Goal: Task Accomplishment & Management: Manage account settings

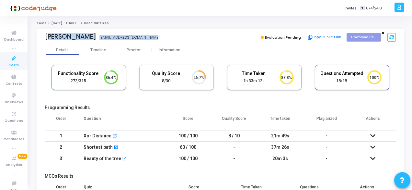
scroll to position [14, 16]
click at [13, 60] on icon at bounding box center [14, 58] width 14 height 8
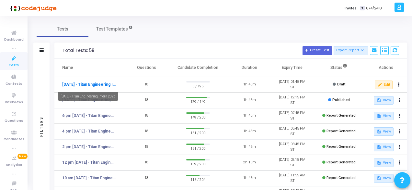
click at [96, 83] on link "[DATE] - Titan Engineering Intern 2026" at bounding box center [89, 84] width 54 height 6
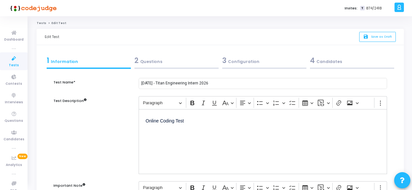
click at [158, 60] on div "2 Questions" at bounding box center [177, 60] width 84 height 11
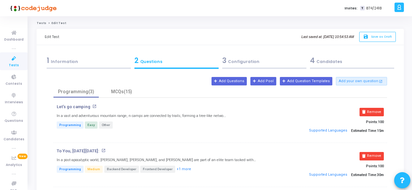
click at [246, 61] on div "3 Configuration" at bounding box center [264, 60] width 84 height 11
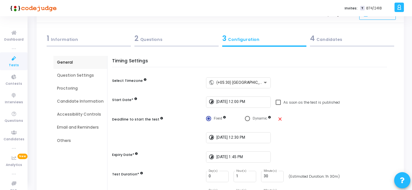
scroll to position [32, 0]
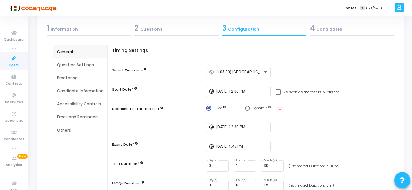
click at [63, 68] on div "Question Settings" at bounding box center [80, 64] width 54 height 13
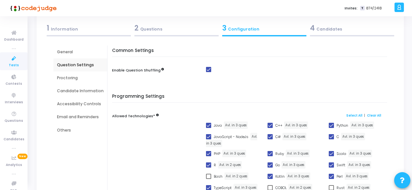
click at [67, 83] on div "Proctoring" at bounding box center [80, 77] width 54 height 13
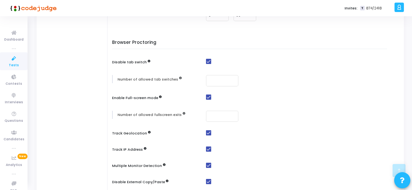
scroll to position [0, 0]
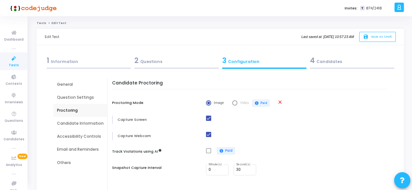
click at [69, 124] on div "Candidate Information" at bounding box center [80, 123] width 47 height 6
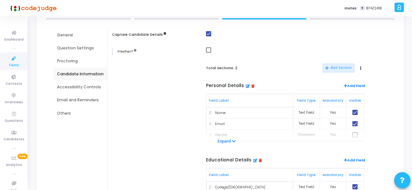
scroll to position [49, 0]
click at [75, 86] on div "Accessibility Controls" at bounding box center [80, 88] width 47 height 6
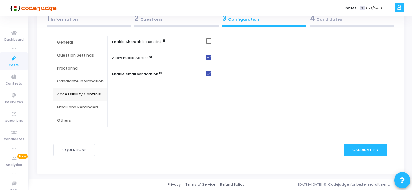
click at [91, 110] on div "Email and Reminders" at bounding box center [80, 106] width 54 height 13
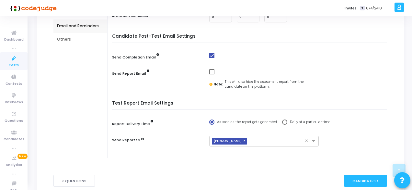
scroll to position [89, 0]
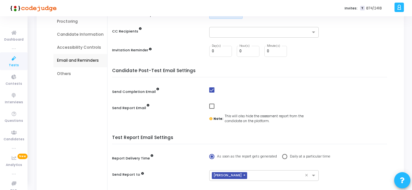
click at [65, 73] on div "Others" at bounding box center [80, 74] width 47 height 6
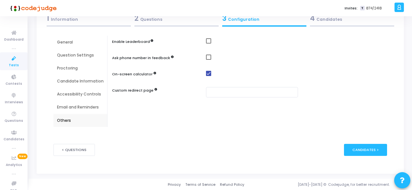
click at [320, 18] on div "4 Candidates" at bounding box center [352, 18] width 84 height 11
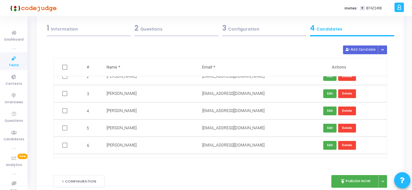
scroll to position [0, 0]
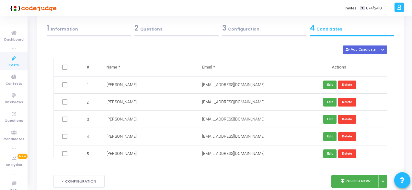
click at [67, 31] on div "1 Information" at bounding box center [89, 28] width 84 height 11
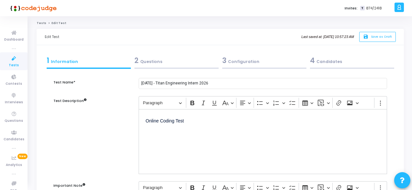
click at [14, 58] on icon at bounding box center [14, 58] width 14 height 8
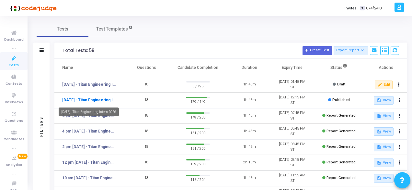
click at [105, 100] on link "[DATE] - Titan Engineering Intern 2026" at bounding box center [89, 100] width 54 height 6
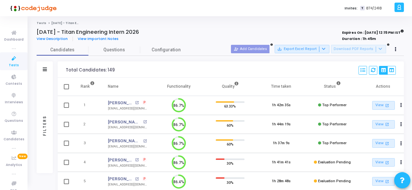
click at [13, 60] on icon at bounding box center [14, 58] width 14 height 8
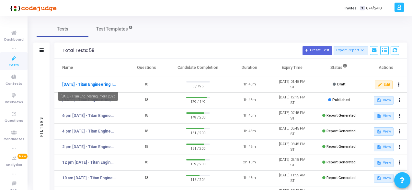
click at [98, 83] on link "[DATE] - Titan Engineering Intern 2026" at bounding box center [89, 84] width 54 height 6
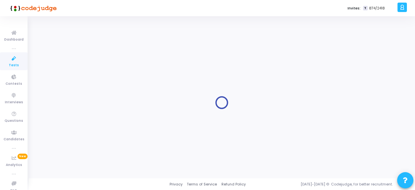
type input "[DATE] - Titan Engineering Intern 2026"
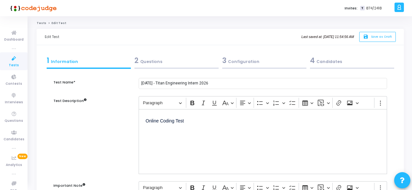
click at [154, 61] on div "2 Questions" at bounding box center [177, 60] width 84 height 11
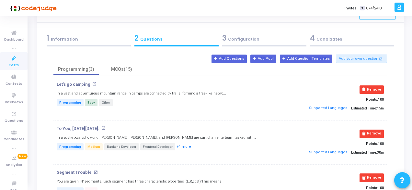
scroll to position [32, 0]
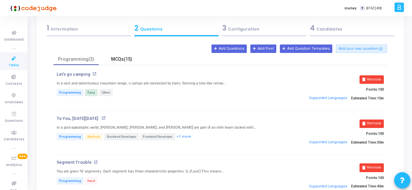
click at [129, 60] on div "MCQs(15)" at bounding box center [122, 59] width 38 height 7
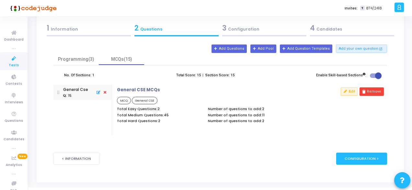
click at [237, 32] on div "3 Configuration" at bounding box center [264, 28] width 84 height 11
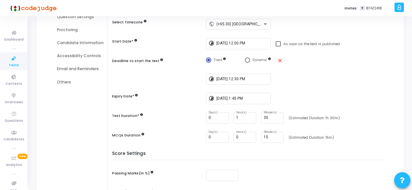
scroll to position [48, 0]
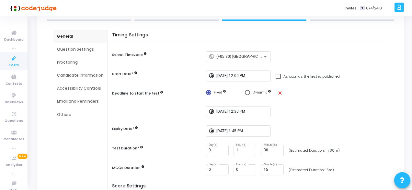
click at [76, 51] on div "Question Settings" at bounding box center [80, 49] width 47 height 6
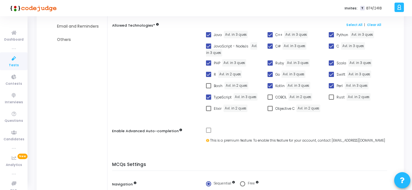
scroll to position [80, 0]
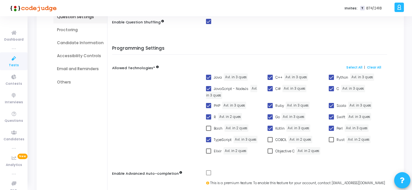
click at [74, 30] on div "Proctoring" at bounding box center [80, 30] width 47 height 6
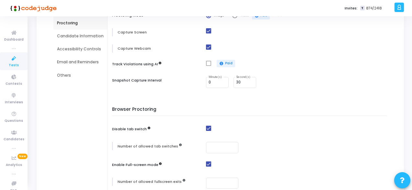
scroll to position [24, 0]
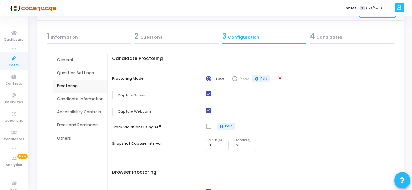
click at [82, 96] on div "Candidate Information" at bounding box center [80, 99] width 47 height 6
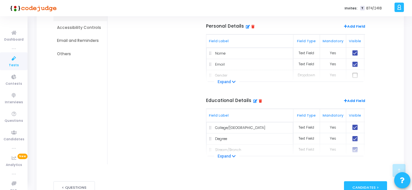
scroll to position [122, 0]
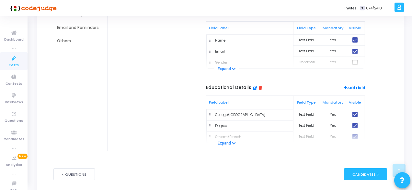
click at [225, 139] on div "Educational Details Add Field Field Label Field Type Mandatory Visible Actions …" at bounding box center [285, 114] width 159 height 58
click at [225, 141] on button "Expand" at bounding box center [226, 143] width 25 height 6
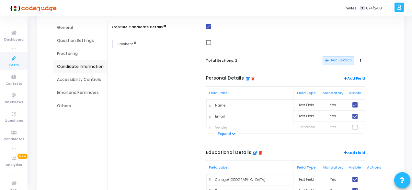
click at [75, 79] on div "Accessibility Controls" at bounding box center [80, 79] width 47 height 6
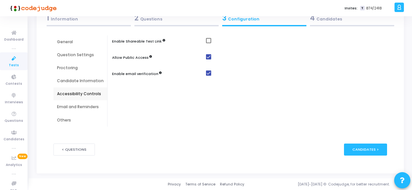
scroll to position [42, 0]
click at [323, 23] on div "4 Candidates" at bounding box center [352, 18] width 84 height 11
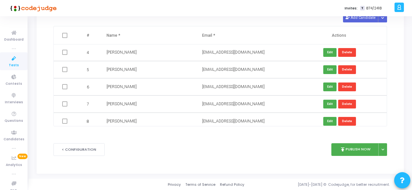
scroll to position [0, 0]
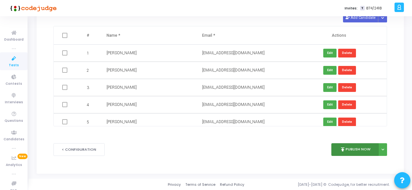
click at [344, 145] on button "publish Publish Now" at bounding box center [356, 149] width 48 height 13
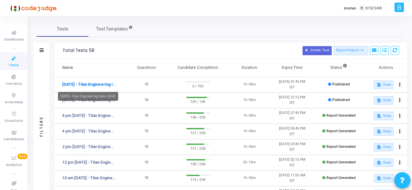
click at [103, 84] on link "[DATE] - Titan Engineering Intern 2026" at bounding box center [89, 84] width 54 height 6
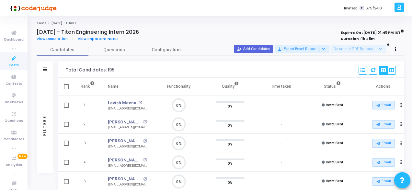
scroll to position [14, 16]
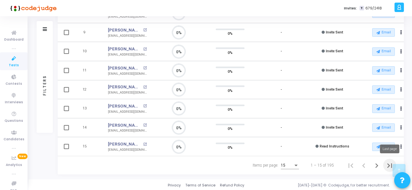
click at [389, 164] on icon "Last page" at bounding box center [389, 165] width 5 height 5
click at [347, 164] on icon "First page" at bounding box center [350, 165] width 9 height 9
click at [379, 164] on icon "Next page" at bounding box center [376, 165] width 9 height 9
click at [372, 163] on icon "Next page" at bounding box center [376, 165] width 9 height 9
click at [373, 162] on icon "Next page" at bounding box center [376, 165] width 9 height 9
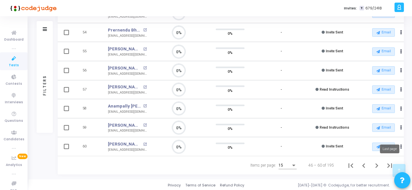
click at [385, 160] on button "Last page" at bounding box center [389, 164] width 13 height 13
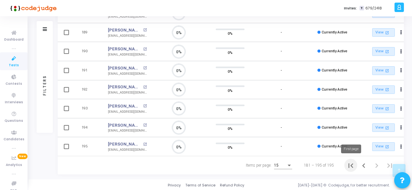
click at [351, 166] on icon "First page" at bounding box center [350, 165] width 9 height 9
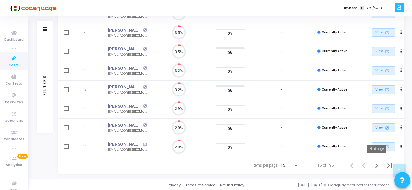
click at [377, 161] on icon "Next page" at bounding box center [376, 165] width 9 height 9
click at [375, 163] on icon "Next page" at bounding box center [376, 165] width 9 height 9
click at [350, 167] on icon "First page" at bounding box center [350, 165] width 9 height 9
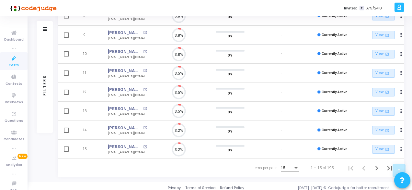
scroll to position [225, 0]
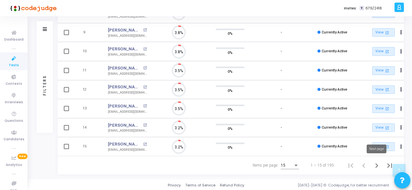
click at [377, 164] on icon "Next page" at bounding box center [377, 165] width 3 height 5
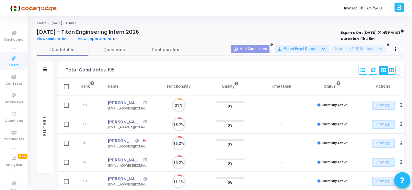
scroll to position [14, 16]
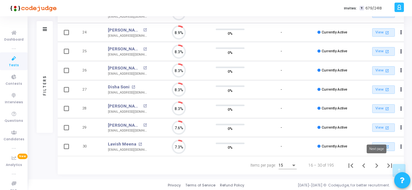
click at [376, 163] on icon "Next page" at bounding box center [377, 165] width 3 height 5
click at [376, 164] on icon "Next page" at bounding box center [376, 165] width 9 height 9
click at [381, 164] on icon "Next page" at bounding box center [376, 165] width 9 height 9
click at [378, 166] on icon "Next page" at bounding box center [376, 165] width 9 height 9
click at [376, 163] on icon "Next page" at bounding box center [377, 165] width 3 height 5
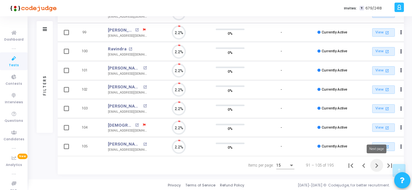
click at [378, 164] on icon "Next page" at bounding box center [376, 165] width 9 height 9
click at [376, 164] on icon "Next page" at bounding box center [376, 165] width 9 height 9
click at [377, 165] on icon "Next page" at bounding box center [376, 165] width 9 height 9
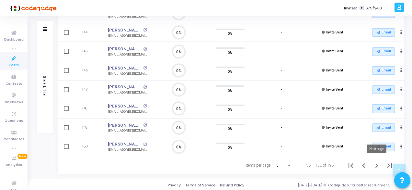
click at [375, 164] on icon "Next page" at bounding box center [376, 165] width 9 height 9
click at [374, 163] on icon "Next page" at bounding box center [376, 165] width 9 height 9
click at [377, 162] on icon "Next page" at bounding box center [376, 165] width 9 height 9
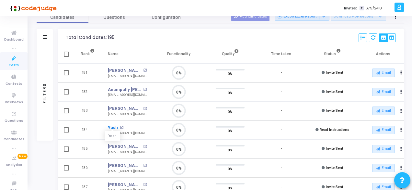
click at [113, 128] on link "Yash" at bounding box center [113, 127] width 10 height 6
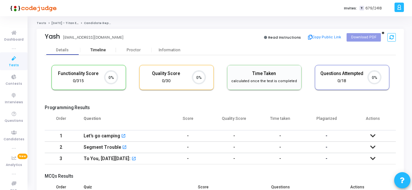
click at [100, 49] on div "Timeline" at bounding box center [98, 50] width 16 height 5
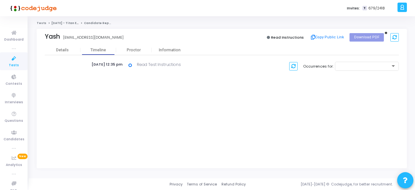
click at [10, 60] on icon at bounding box center [14, 58] width 14 height 8
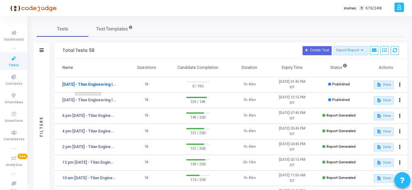
click at [83, 81] on link "[DATE] - Titan Engineering Intern 2026" at bounding box center [89, 84] width 54 height 6
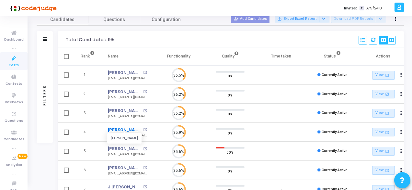
click at [117, 128] on link "[PERSON_NAME]" at bounding box center [125, 129] width 34 height 6
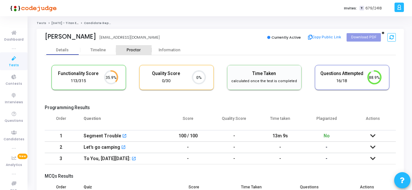
click at [126, 51] on div "Proctor" at bounding box center [134, 50] width 36 height 5
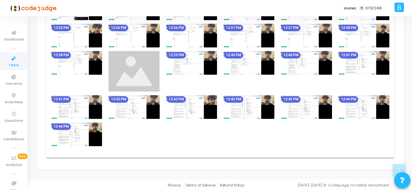
scroll to position [443, 0]
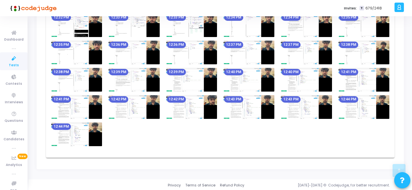
click at [71, 107] on img at bounding box center [76, 107] width 51 height 24
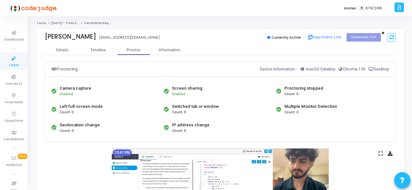
scroll to position [97, 0]
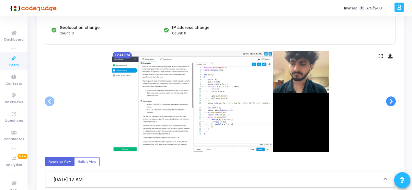
click at [395, 100] on span at bounding box center [391, 101] width 10 height 10
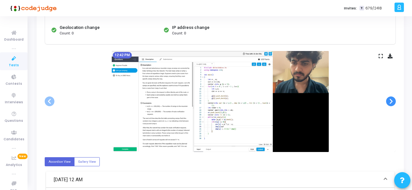
click at [395, 100] on span at bounding box center [391, 101] width 10 height 10
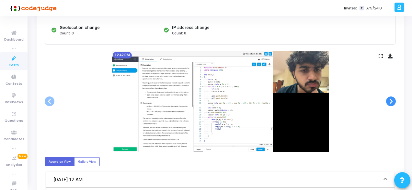
click at [395, 100] on span at bounding box center [391, 101] width 10 height 10
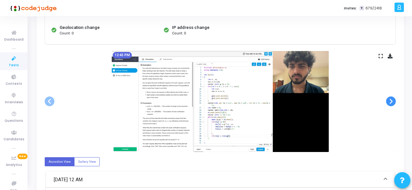
click at [395, 100] on span at bounding box center [391, 101] width 10 height 10
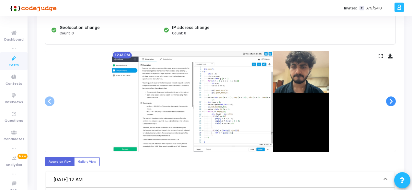
click at [395, 100] on span at bounding box center [391, 101] width 10 height 10
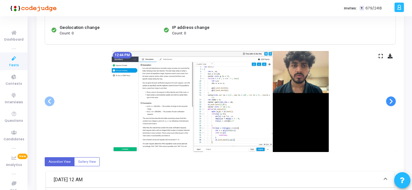
click at [395, 100] on span at bounding box center [391, 101] width 10 height 10
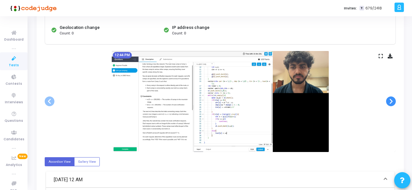
click at [395, 100] on span at bounding box center [391, 101] width 10 height 10
click at [51, 102] on span at bounding box center [50, 101] width 10 height 10
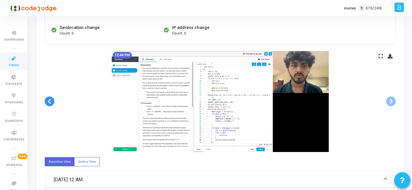
click at [51, 102] on span at bounding box center [50, 101] width 10 height 10
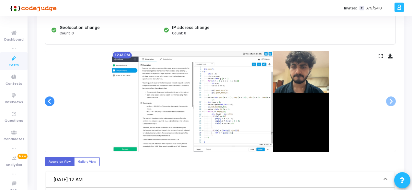
click at [51, 102] on span at bounding box center [50, 101] width 10 height 10
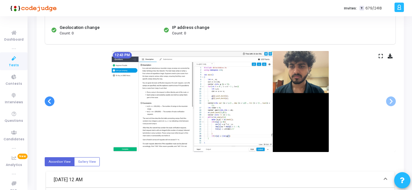
click at [51, 102] on span at bounding box center [50, 101] width 10 height 10
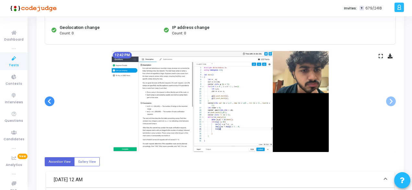
click at [51, 102] on span at bounding box center [50, 101] width 10 height 10
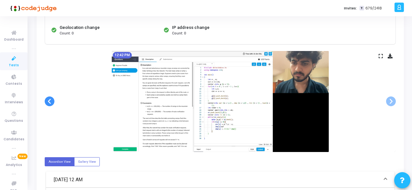
click at [51, 102] on span at bounding box center [50, 101] width 10 height 10
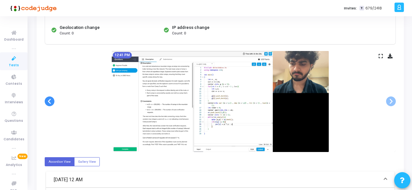
click at [51, 102] on span at bounding box center [50, 101] width 10 height 10
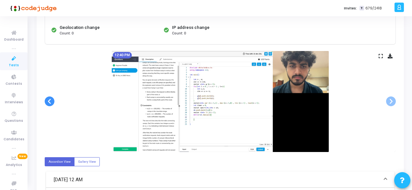
click at [51, 102] on span at bounding box center [50, 101] width 10 height 10
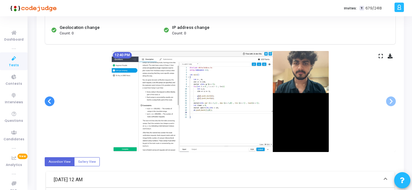
click at [51, 102] on span at bounding box center [50, 101] width 10 height 10
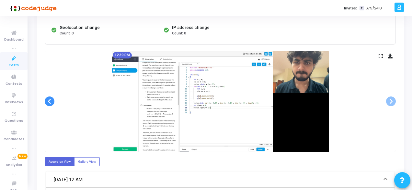
click at [51, 102] on span at bounding box center [50, 101] width 10 height 10
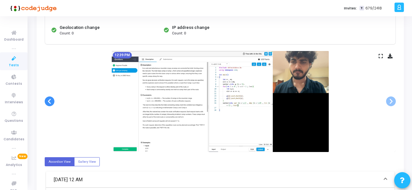
click at [51, 102] on span at bounding box center [50, 101] width 10 height 10
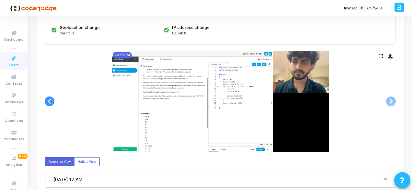
click at [51, 102] on span at bounding box center [50, 101] width 10 height 10
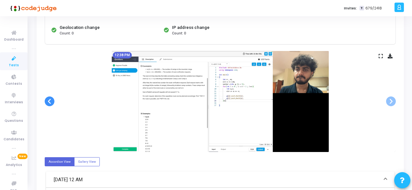
click at [51, 102] on span at bounding box center [50, 101] width 10 height 10
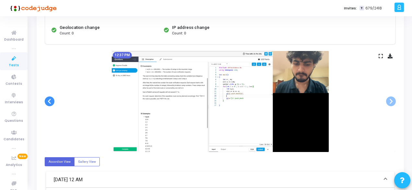
click at [51, 102] on span at bounding box center [50, 101] width 10 height 10
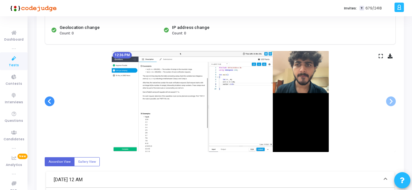
click at [51, 102] on span at bounding box center [50, 101] width 10 height 10
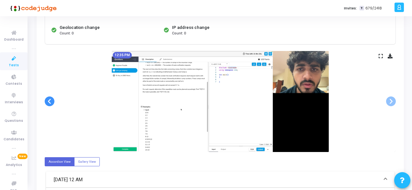
click at [51, 102] on span at bounding box center [50, 101] width 10 height 10
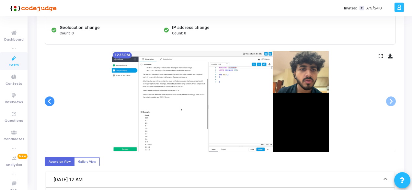
click at [51, 102] on span at bounding box center [50, 101] width 10 height 10
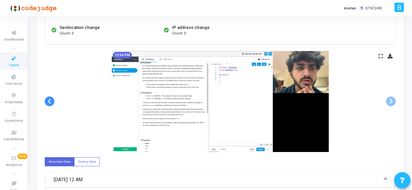
click at [51, 102] on span at bounding box center [50, 101] width 10 height 10
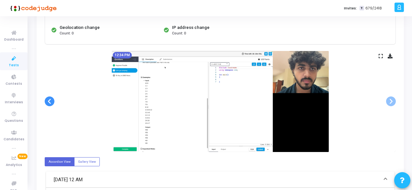
click at [51, 102] on span at bounding box center [50, 101] width 10 height 10
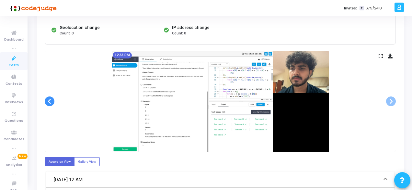
click at [51, 102] on span at bounding box center [50, 101] width 10 height 10
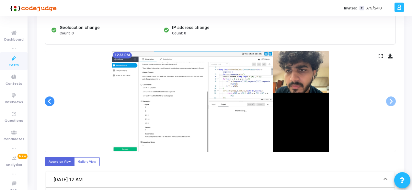
click at [51, 102] on span at bounding box center [50, 101] width 10 height 10
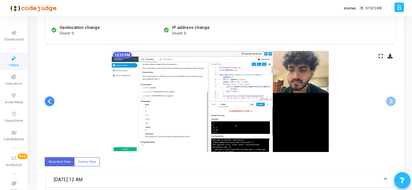
click at [51, 102] on span at bounding box center [50, 101] width 10 height 10
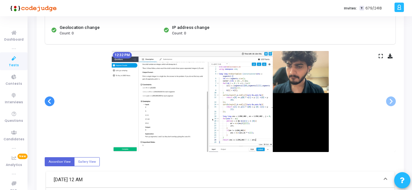
click at [51, 102] on span at bounding box center [50, 101] width 10 height 10
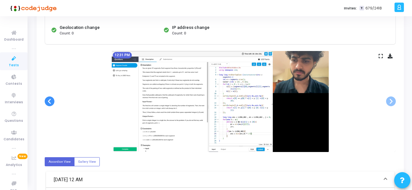
click at [51, 102] on span at bounding box center [50, 101] width 10 height 10
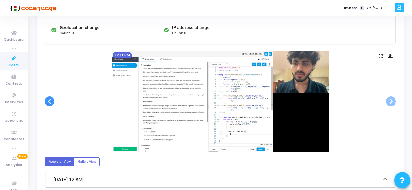
click at [51, 102] on span at bounding box center [50, 101] width 10 height 10
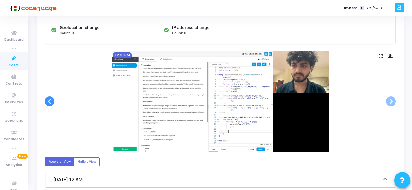
click at [51, 102] on span at bounding box center [50, 101] width 10 height 10
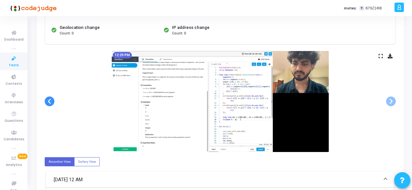
click at [51, 102] on span at bounding box center [50, 101] width 10 height 10
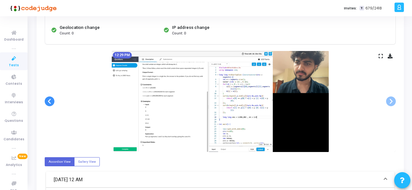
click at [51, 102] on span at bounding box center [50, 101] width 10 height 10
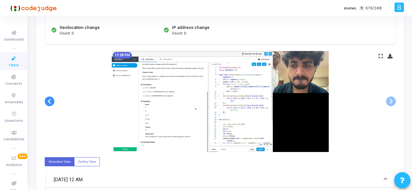
click at [51, 102] on span at bounding box center [50, 101] width 10 height 10
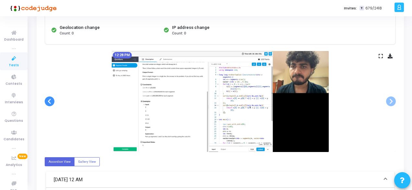
click at [51, 102] on span at bounding box center [50, 101] width 10 height 10
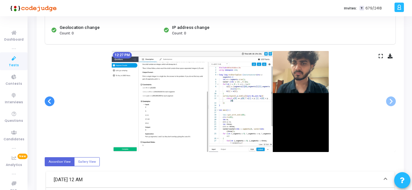
click at [51, 102] on span at bounding box center [50, 101] width 10 height 10
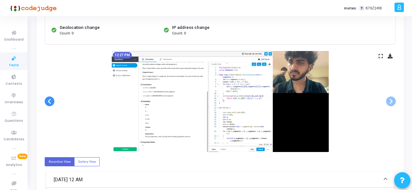
click at [51, 102] on span at bounding box center [50, 101] width 10 height 10
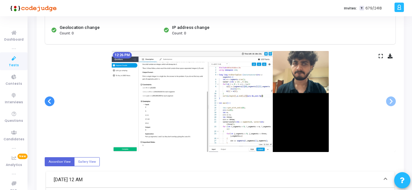
click at [51, 102] on span at bounding box center [50, 101] width 10 height 10
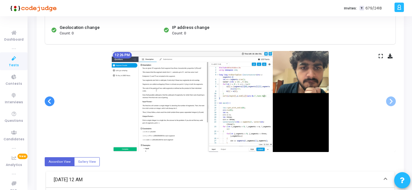
click at [51, 102] on span at bounding box center [50, 101] width 10 height 10
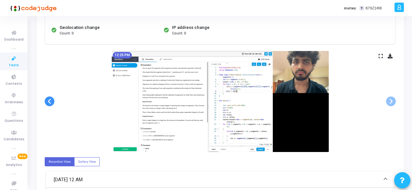
click at [51, 102] on span at bounding box center [50, 101] width 10 height 10
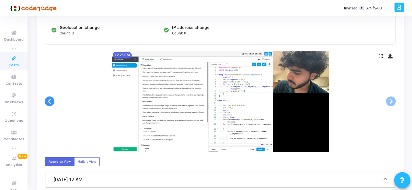
click at [51, 102] on span at bounding box center [50, 101] width 10 height 10
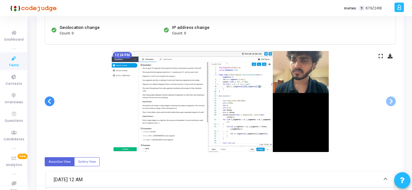
click at [51, 102] on span at bounding box center [50, 101] width 10 height 10
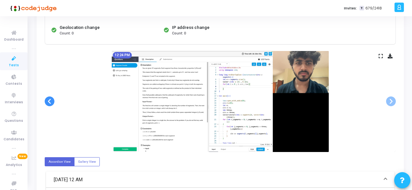
click at [51, 102] on span at bounding box center [50, 101] width 10 height 10
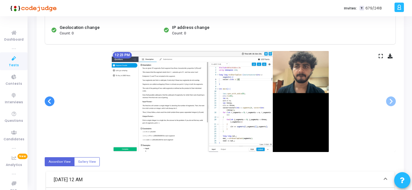
click at [51, 102] on span at bounding box center [50, 101] width 10 height 10
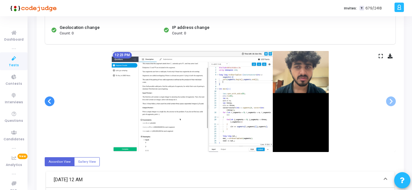
click at [50, 102] on span at bounding box center [50, 101] width 10 height 10
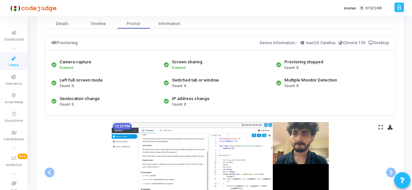
scroll to position [0, 0]
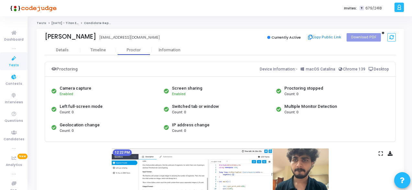
click at [6, 63] on link "Tests" at bounding box center [14, 61] width 28 height 18
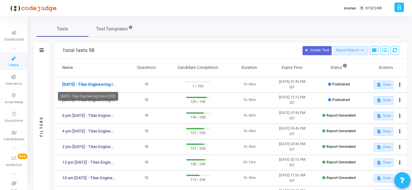
click at [112, 83] on link "[DATE] - Titan Engineering Intern 2026" at bounding box center [89, 84] width 54 height 6
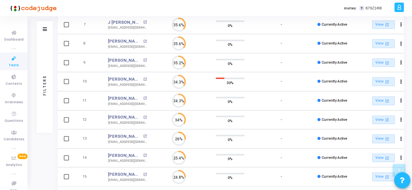
scroll to position [225, 0]
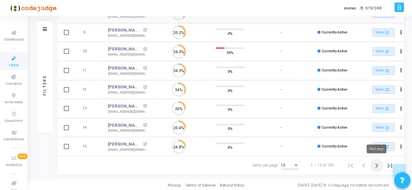
click at [373, 164] on icon "Next page" at bounding box center [376, 165] width 9 height 9
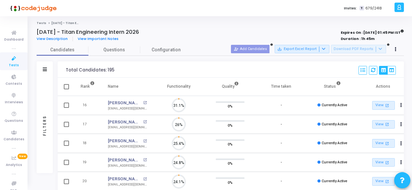
scroll to position [14, 16]
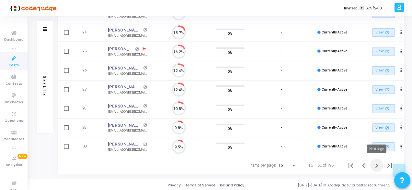
click at [377, 165] on icon "Next page" at bounding box center [376, 165] width 9 height 9
click at [386, 162] on icon "Last page" at bounding box center [389, 165] width 9 height 9
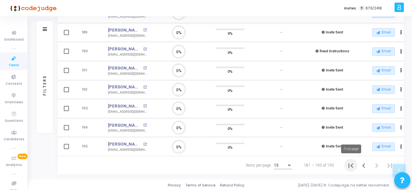
click at [347, 162] on icon "First page" at bounding box center [350, 165] width 9 height 9
